Goal: Task Accomplishment & Management: Use online tool/utility

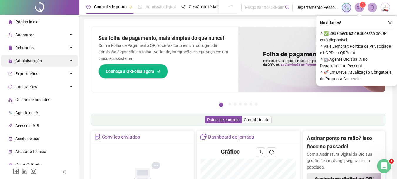
click at [35, 60] on span "Administração" at bounding box center [28, 60] width 27 height 5
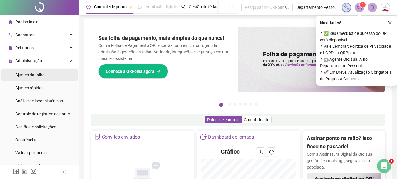
click at [37, 75] on span "Ajustes da folha" at bounding box center [29, 74] width 29 height 5
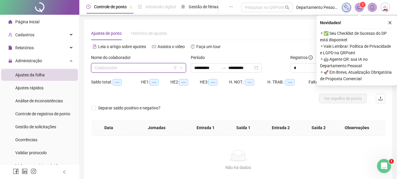
click at [142, 68] on input "search" at bounding box center [136, 67] width 83 height 9
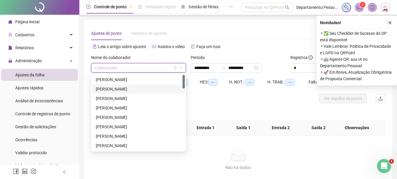
type input "**********"
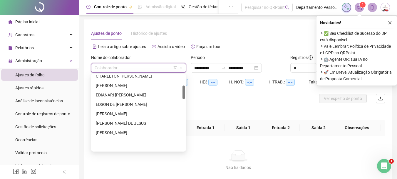
scroll to position [59, 0]
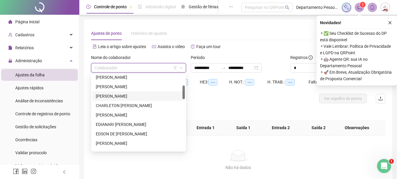
click at [116, 93] on div "[PERSON_NAME]" at bounding box center [139, 96] width 86 height 6
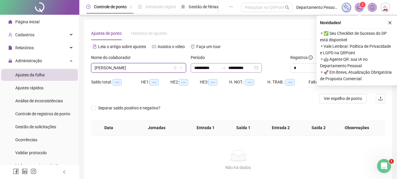
click at [229, 66] on div at bounding box center [223, 67] width 9 height 5
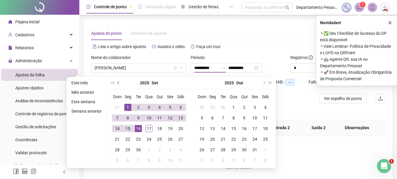
click at [119, 82] on span "prev-year" at bounding box center [119, 82] width 3 height 3
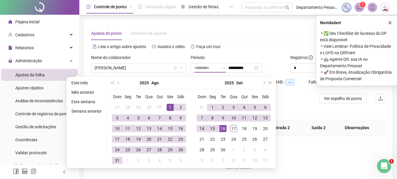
type input "**********"
click at [169, 106] on div "1" at bounding box center [170, 107] width 7 height 7
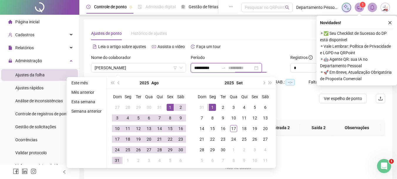
type input "**********"
click at [116, 159] on div "31" at bounding box center [117, 159] width 7 height 7
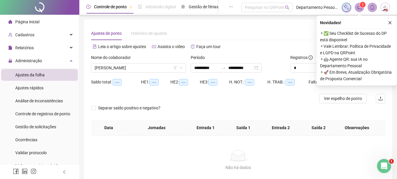
drag, startPoint x: 298, startPoint y: 33, endPoint x: 371, endPoint y: 35, distance: 73.2
click at [299, 33] on div "Ajustes de ponto Histórico de ajustes" at bounding box center [238, 33] width 294 height 14
click at [390, 22] on icon "close" at bounding box center [390, 22] width 3 height 3
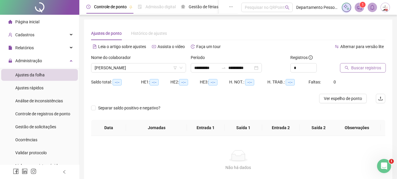
click at [355, 69] on span "Buscar registros" at bounding box center [366, 67] width 30 height 6
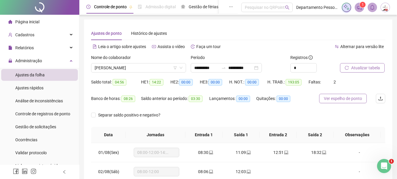
click at [350, 100] on span "Ver espelho de ponto" at bounding box center [343, 98] width 38 height 6
